Goal: Task Accomplishment & Management: Complete application form

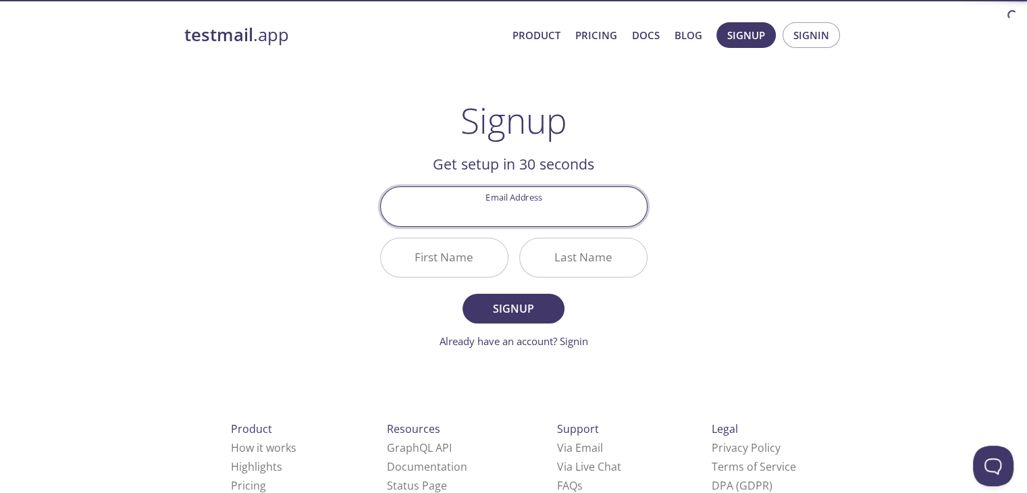
click at [540, 213] on input "Email Address" at bounding box center [514, 206] width 266 height 38
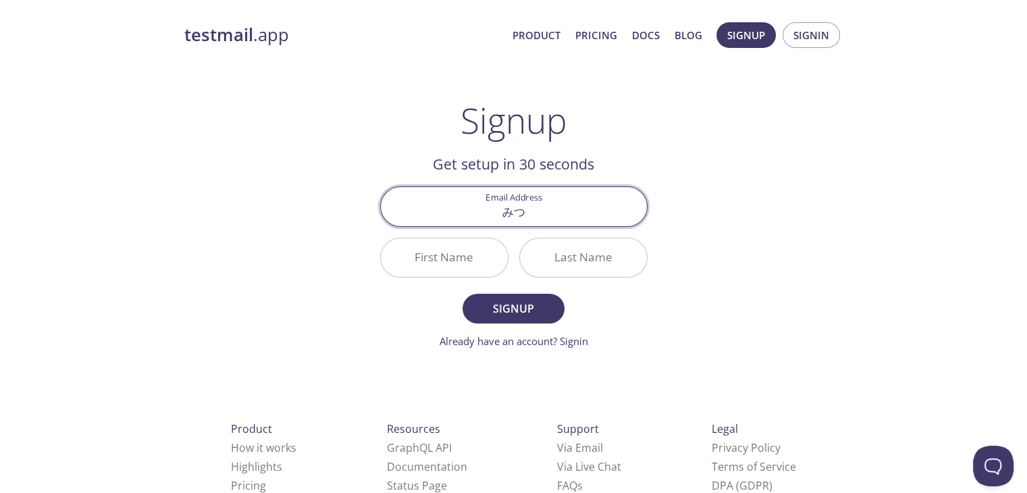
type input "み"
type input "[EMAIL_ADDRESS][DOMAIN_NAME]"
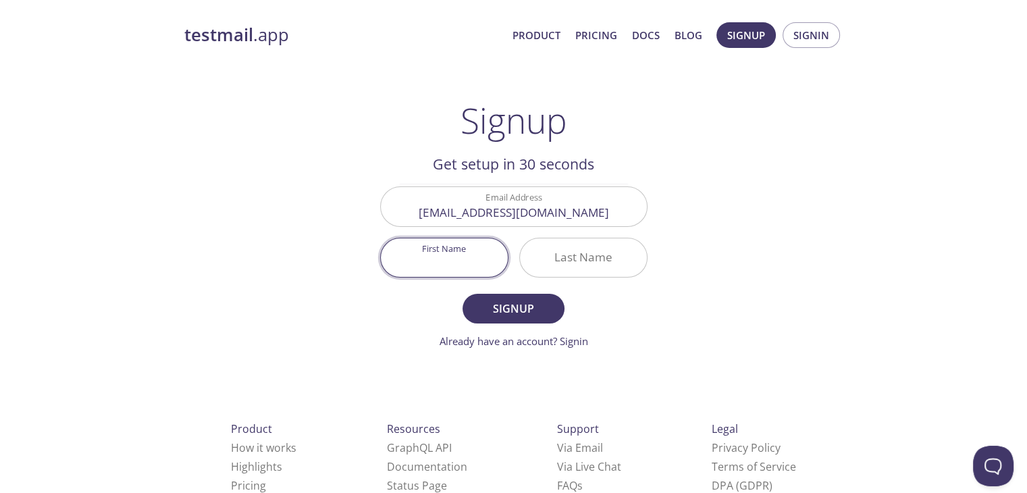
click at [450, 246] on input "First Name" at bounding box center [444, 257] width 127 height 38
type input "Kousuke"
click at [580, 261] on input "Last Name" at bounding box center [583, 257] width 127 height 38
type input "Tsubota"
click at [533, 325] on form "Email Address [EMAIL_ADDRESS][DOMAIN_NAME] First Name [PERSON_NAME] Last Name […" at bounding box center [513, 267] width 267 height 162
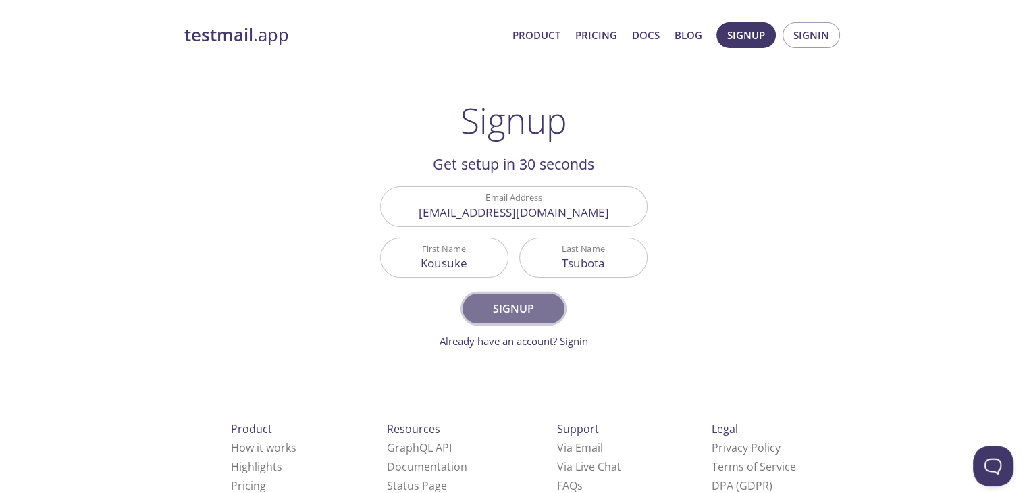
click at [537, 319] on button "Signup" at bounding box center [512, 309] width 101 height 30
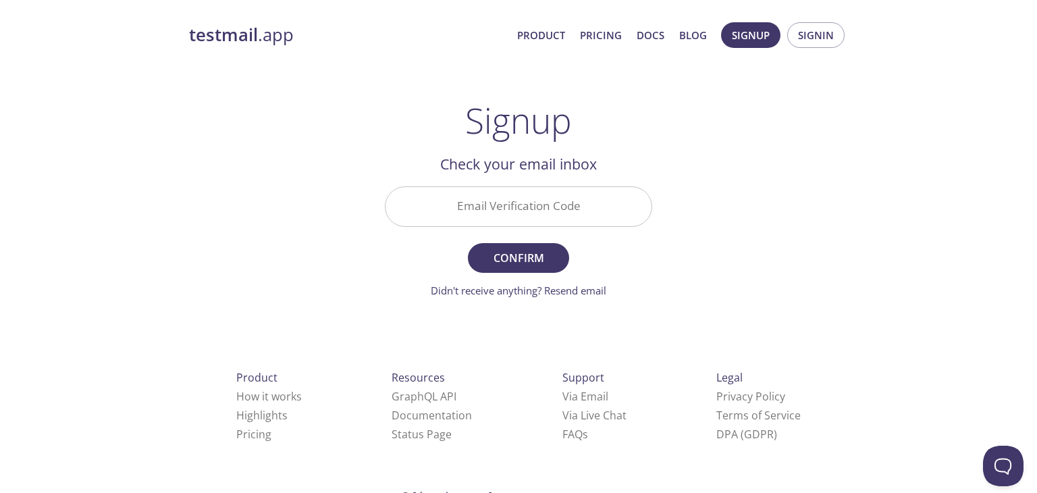
click at [553, 219] on input "Email Verification Code" at bounding box center [518, 206] width 266 height 38
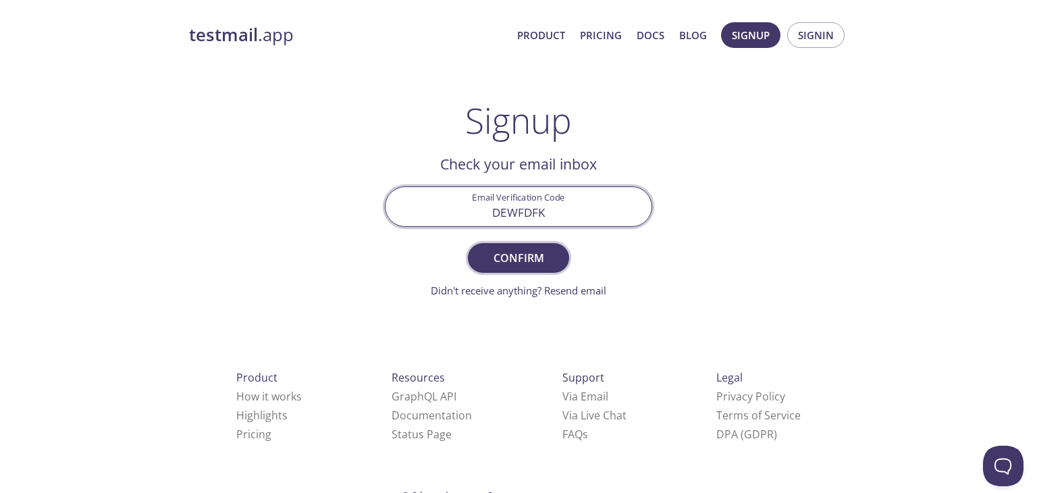
type input "DEWFDFK"
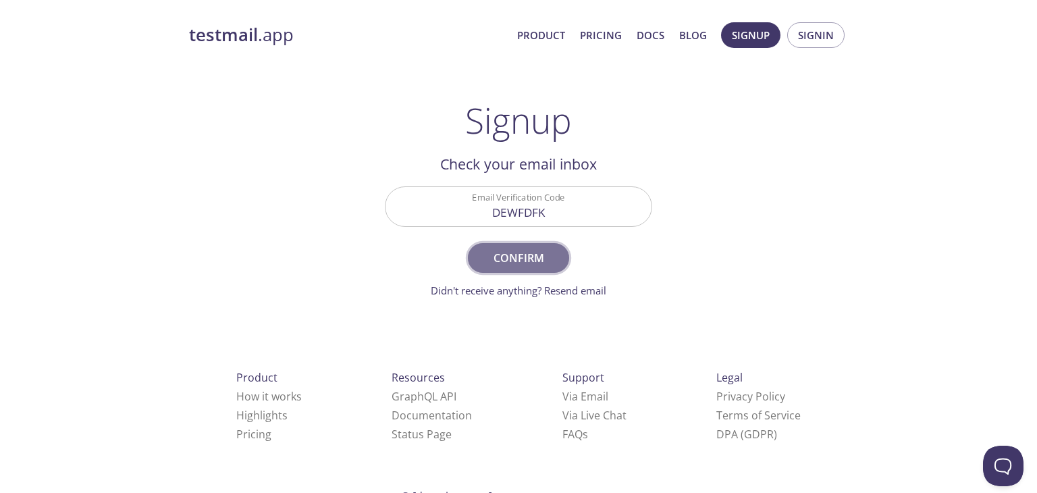
click at [510, 246] on button "Confirm" at bounding box center [518, 258] width 101 height 30
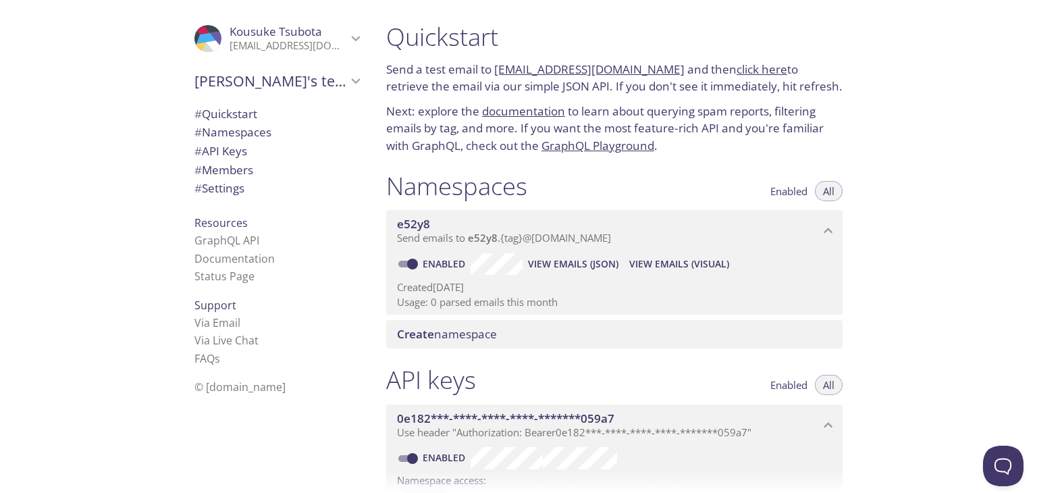
click at [411, 227] on span "e52y8" at bounding box center [413, 224] width 33 height 16
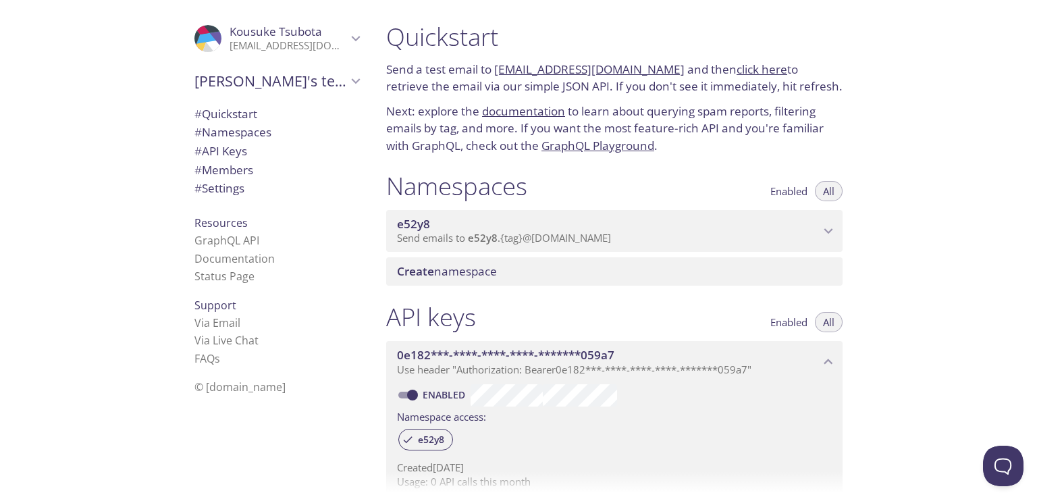
drag, startPoint x: 433, startPoint y: 207, endPoint x: 388, endPoint y: 225, distance: 48.1
click at [388, 225] on div "e52y8 Send emails to e52y8 . {tag} @[DOMAIN_NAME] Enabled View Emails (JSON) Vi…" at bounding box center [614, 228] width 456 height 47
click at [806, 229] on span "e52y8" at bounding box center [608, 224] width 423 height 15
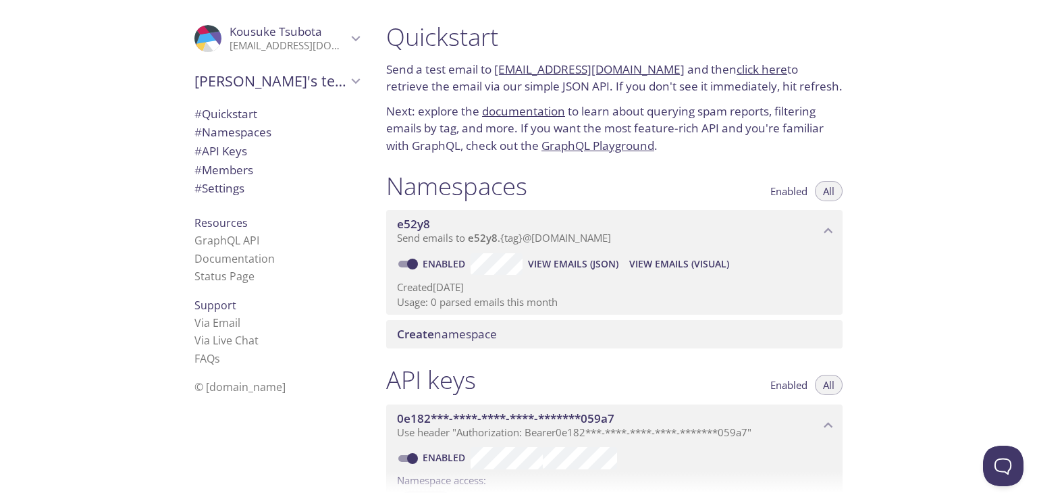
drag, startPoint x: 401, startPoint y: 252, endPoint x: 595, endPoint y: 227, distance: 195.3
click at [586, 236] on div "e52y8 Send emails to e52y8 . {tag} @[DOMAIN_NAME] Enabled View Emails (JSON) Vi…" at bounding box center [614, 262] width 456 height 105
drag, startPoint x: 573, startPoint y: 184, endPoint x: 395, endPoint y: 252, distance: 190.5
click at [395, 252] on div "Namespaces Enabled All e52y8 Send emails to e52y8 . {tag} @[DOMAIN_NAME] Enable…" at bounding box center [614, 260] width 478 height 194
drag, startPoint x: 479, startPoint y: 240, endPoint x: 451, endPoint y: 200, distance: 48.5
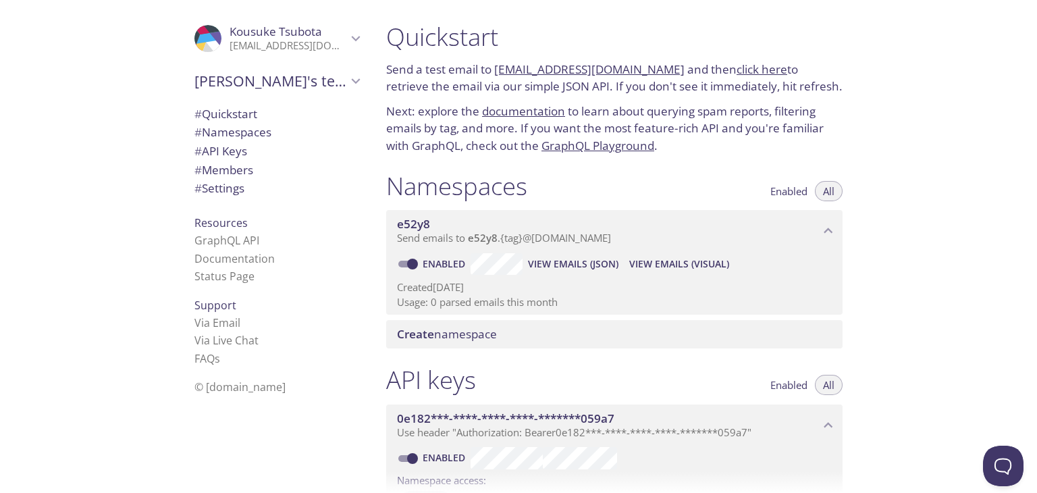
click at [451, 200] on h1 "Namespaces" at bounding box center [456, 186] width 141 height 30
click at [506, 333] on span "Create namespace" at bounding box center [617, 334] width 440 height 15
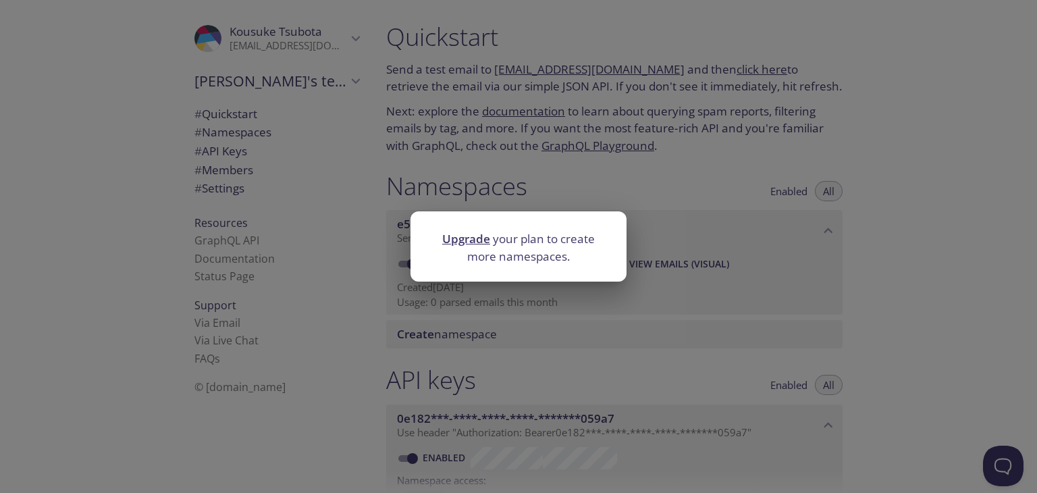
click at [467, 241] on link "Upgrade" at bounding box center [466, 239] width 48 height 16
